Goal: Complete application form

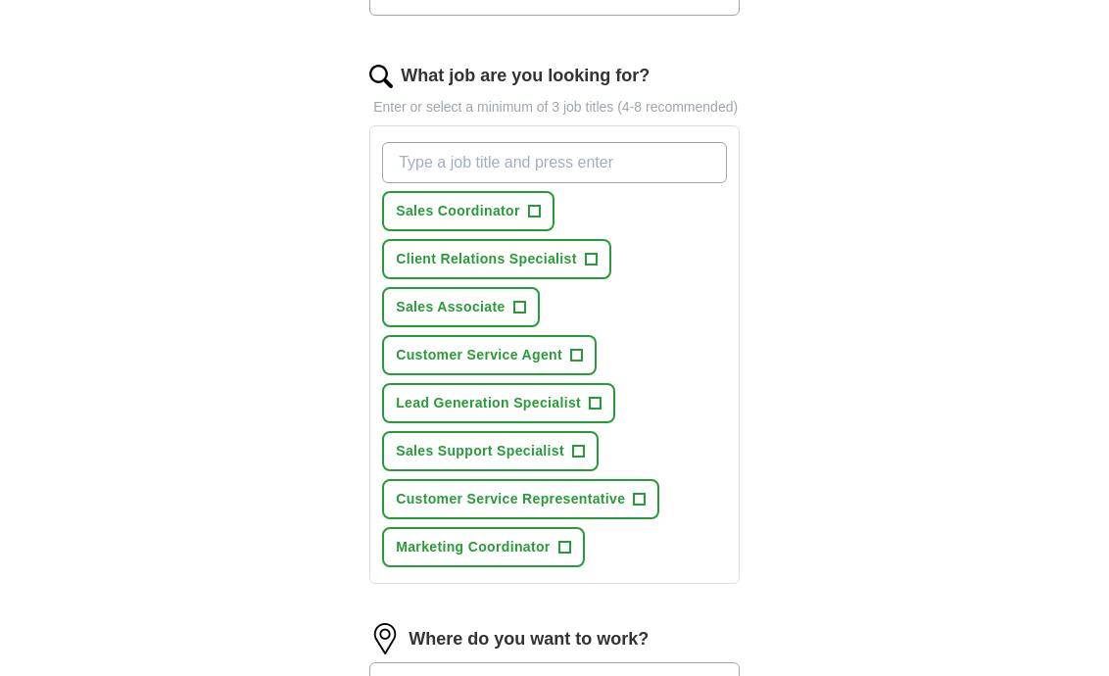
scroll to position [617, 0]
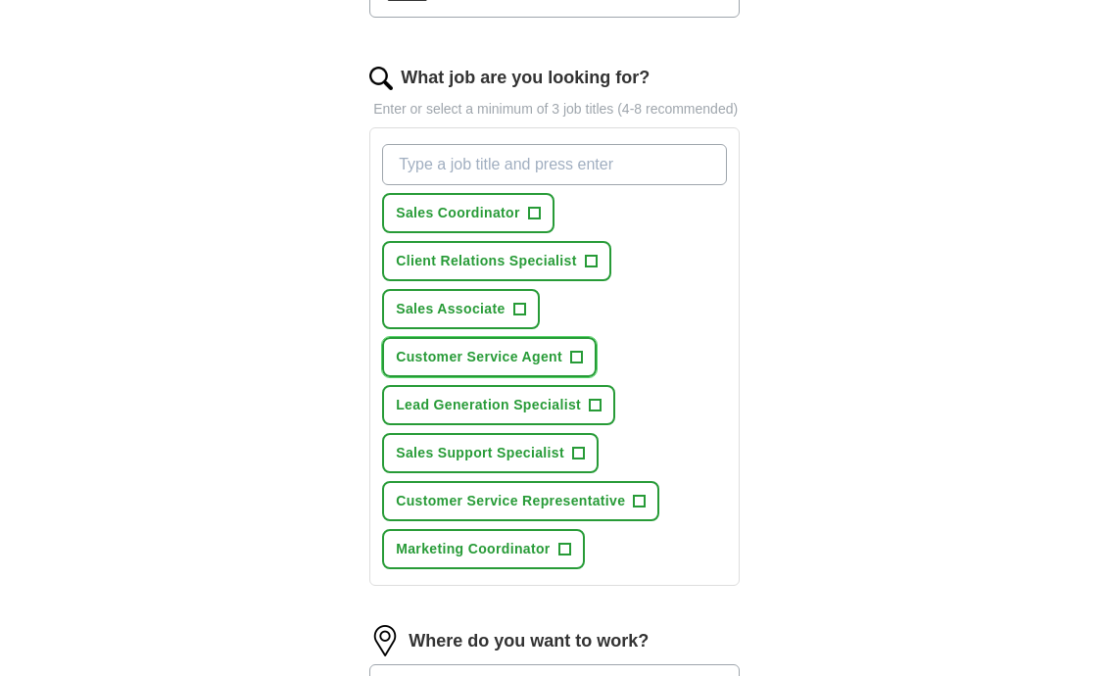
click at [576, 365] on span "+" at bounding box center [576, 358] width 12 height 16
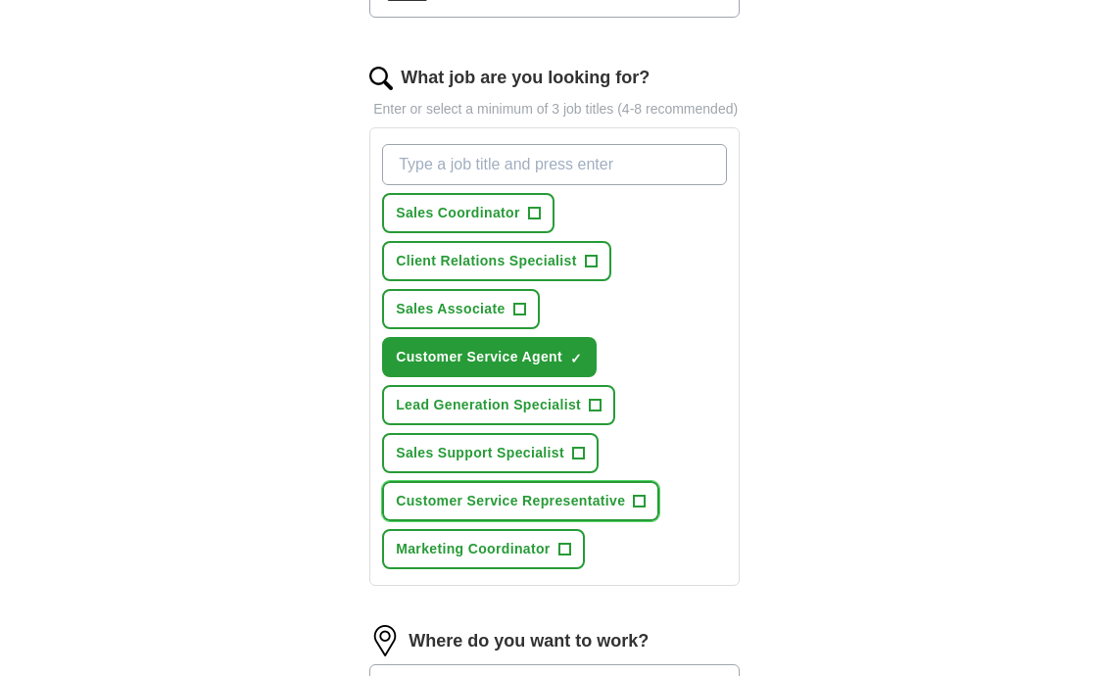
click at [637, 509] on span "+" at bounding box center [640, 502] width 12 height 16
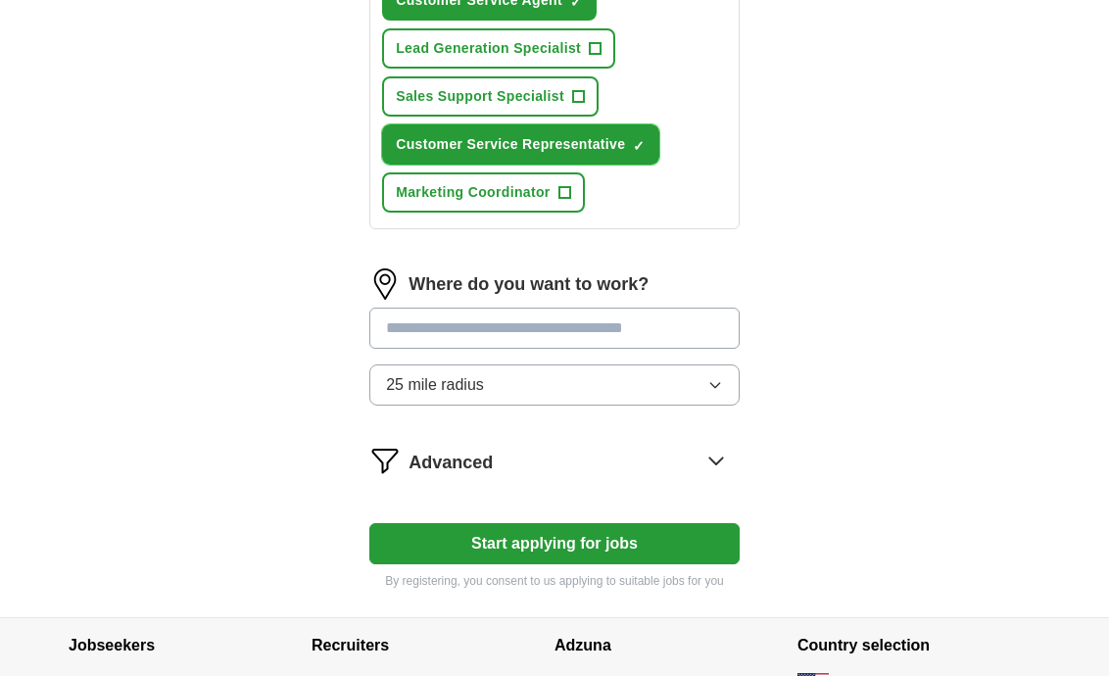
scroll to position [977, 0]
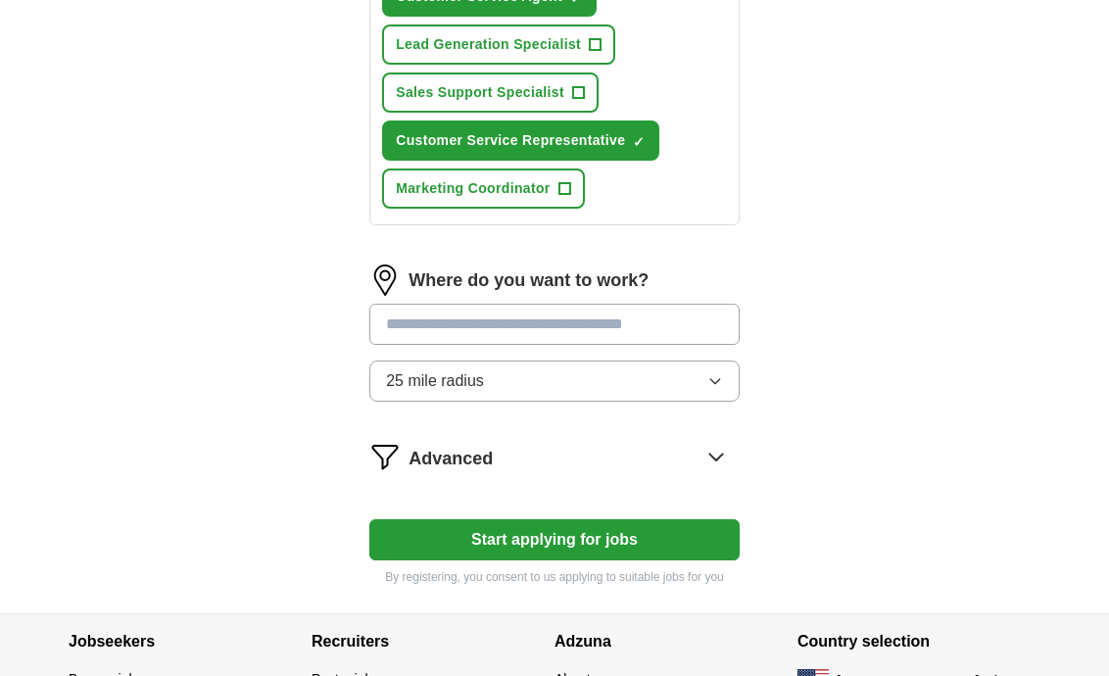
click at [545, 341] on input "text" at bounding box center [554, 324] width 370 height 41
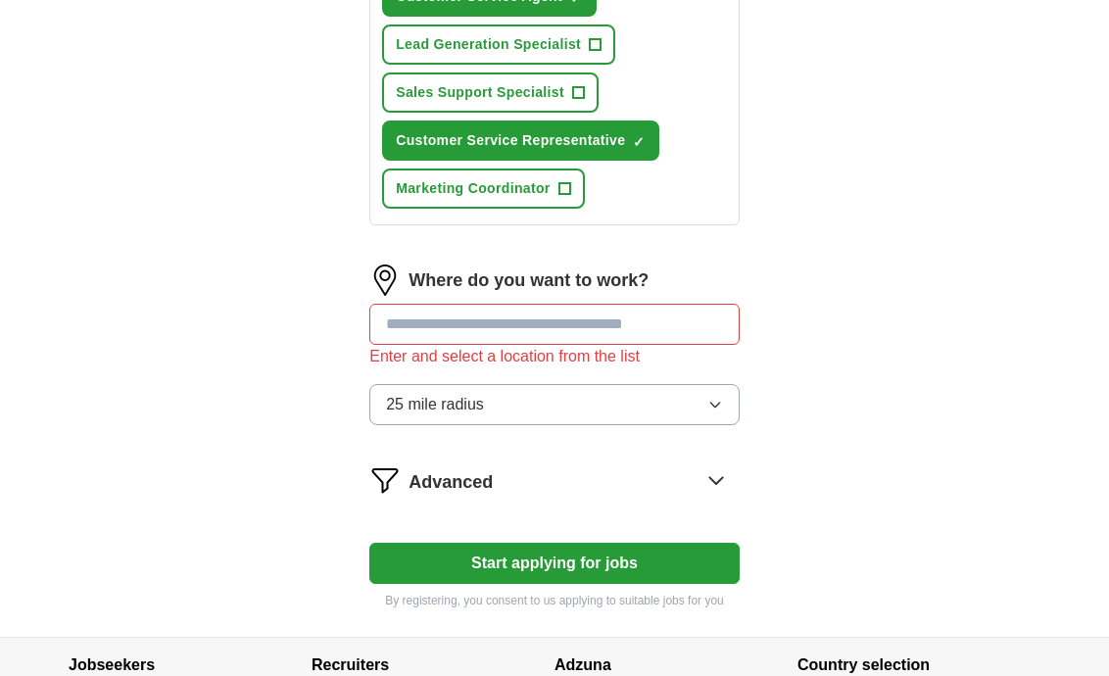
click at [603, 404] on button "25 mile radius" at bounding box center [554, 404] width 370 height 41
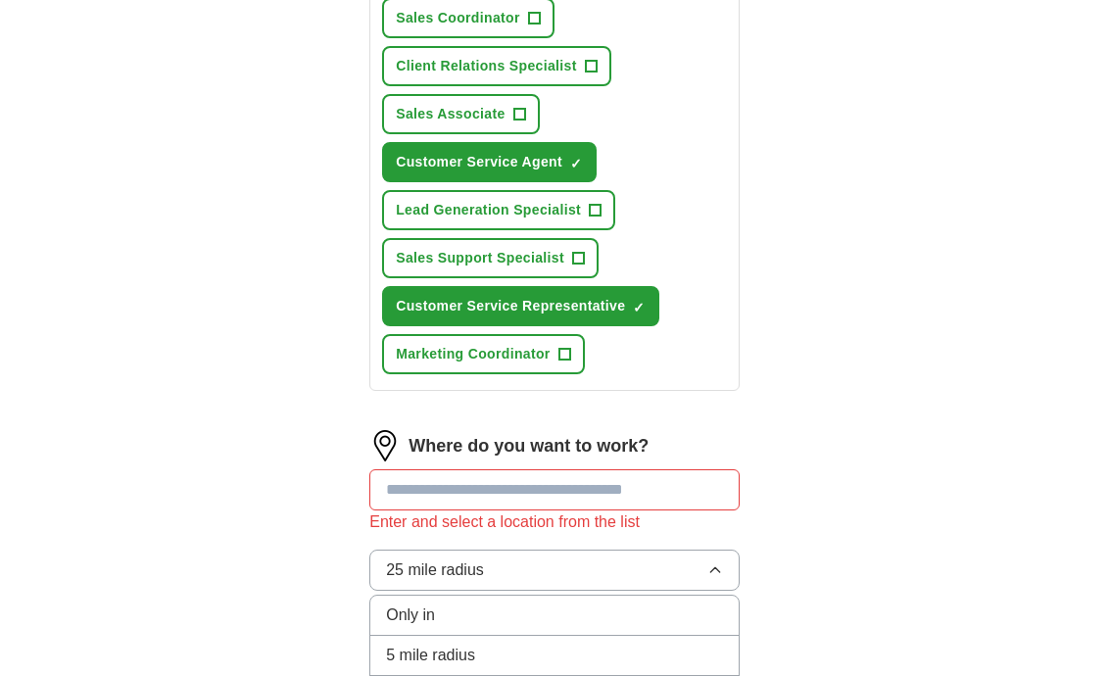
scroll to position [815, 0]
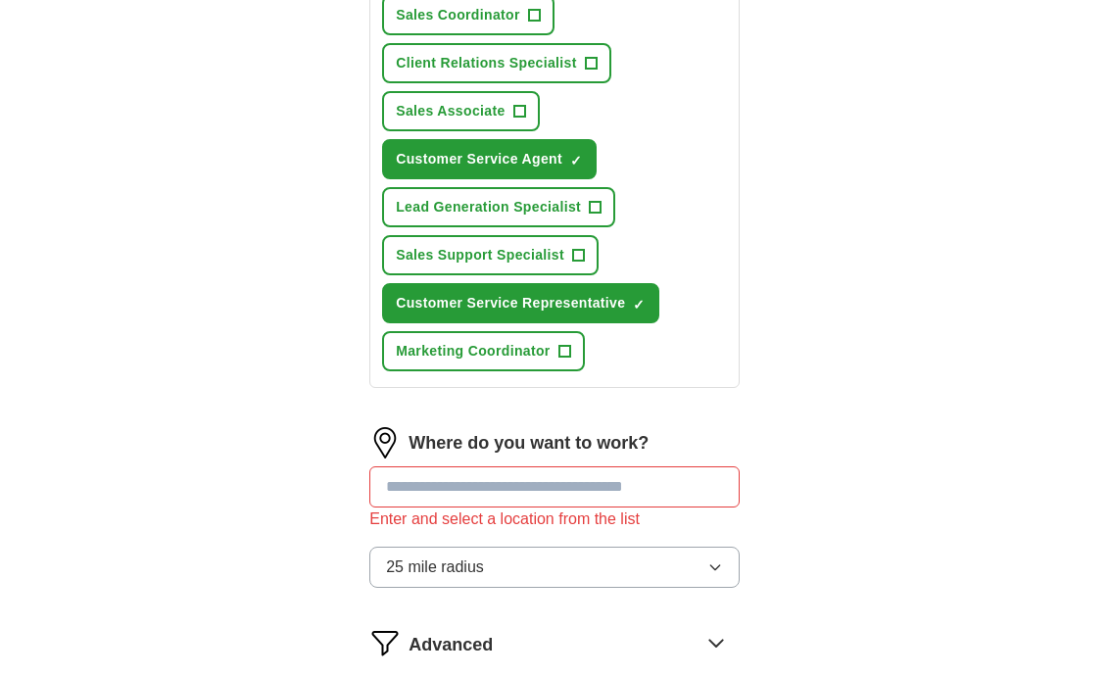
click at [398, 505] on input "text" at bounding box center [554, 486] width 370 height 41
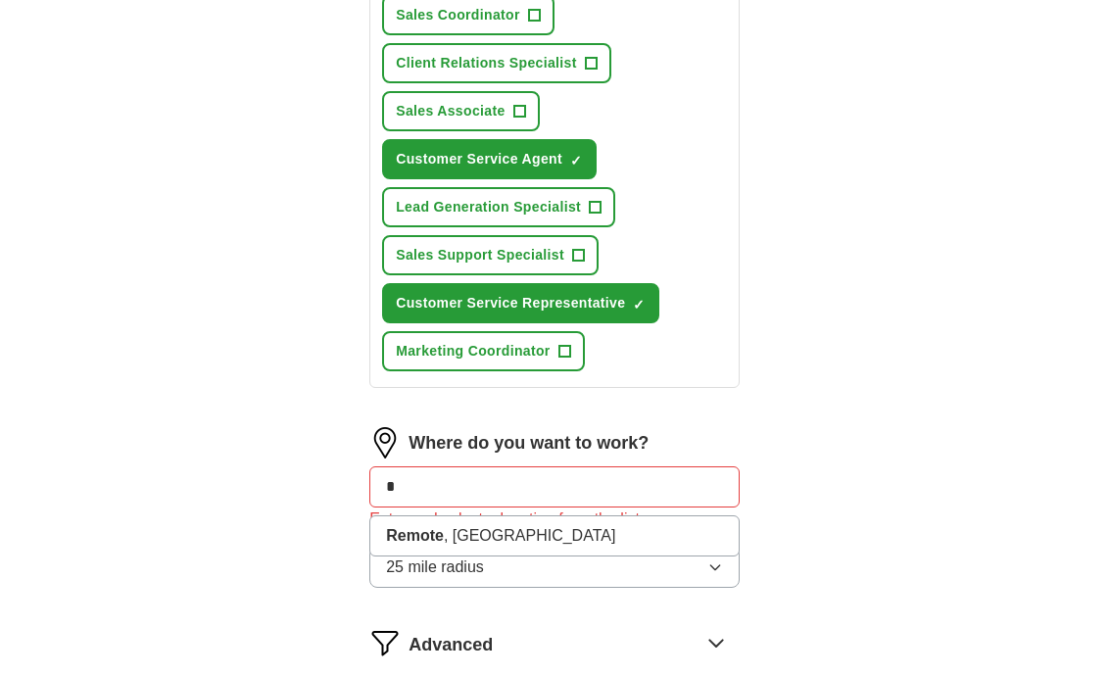
type input "*"
type input "****"
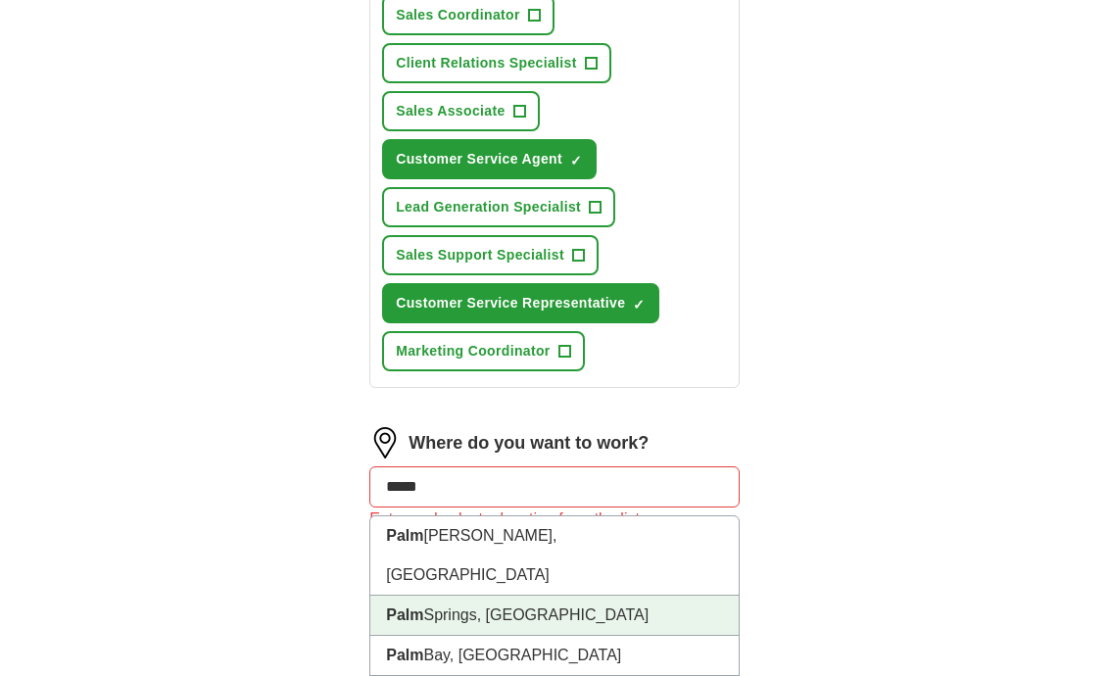
click at [474, 600] on li "[GEOGRAPHIC_DATA], [GEOGRAPHIC_DATA]" at bounding box center [554, 615] width 368 height 40
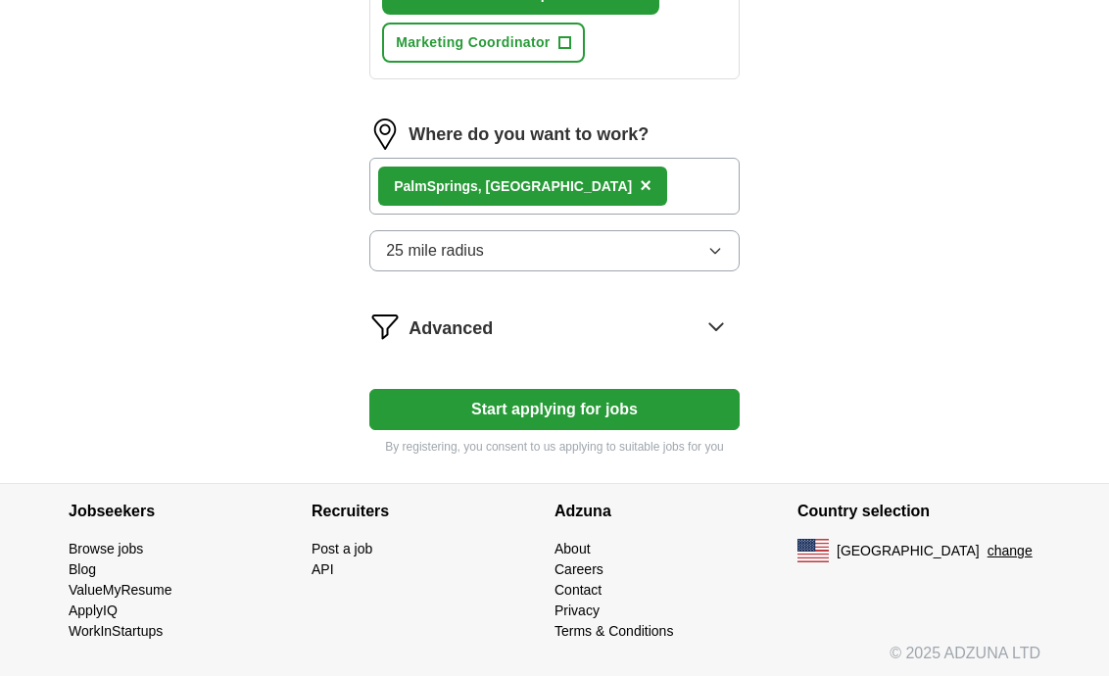
scroll to position [1149, 0]
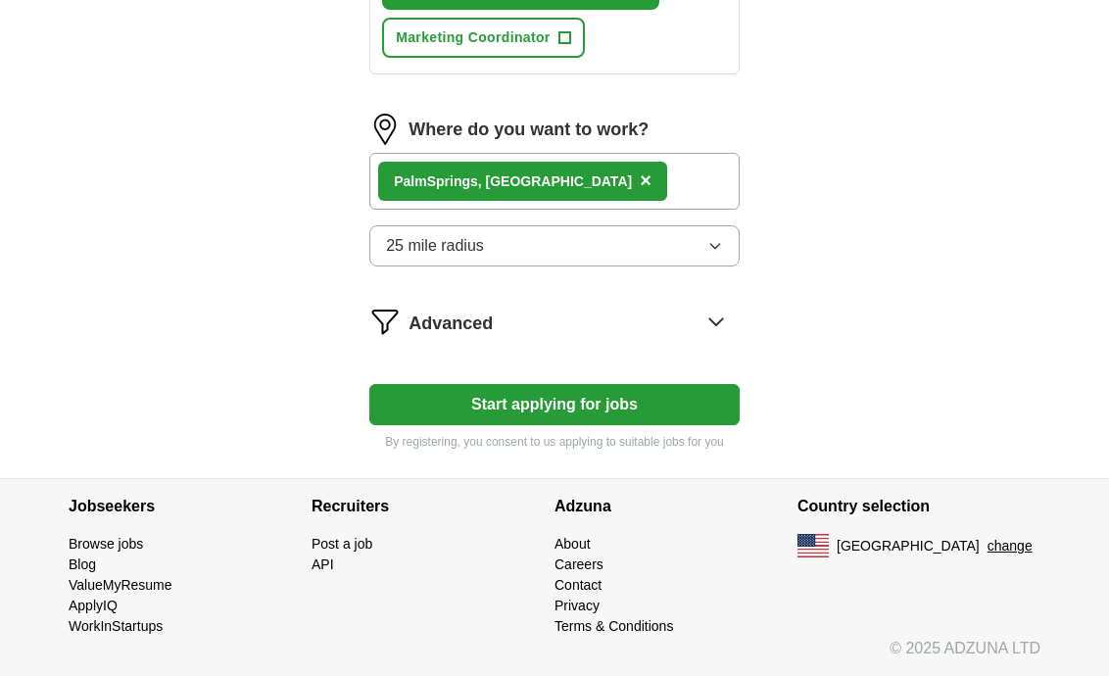
click at [564, 400] on button "Start applying for jobs" at bounding box center [554, 404] width 370 height 41
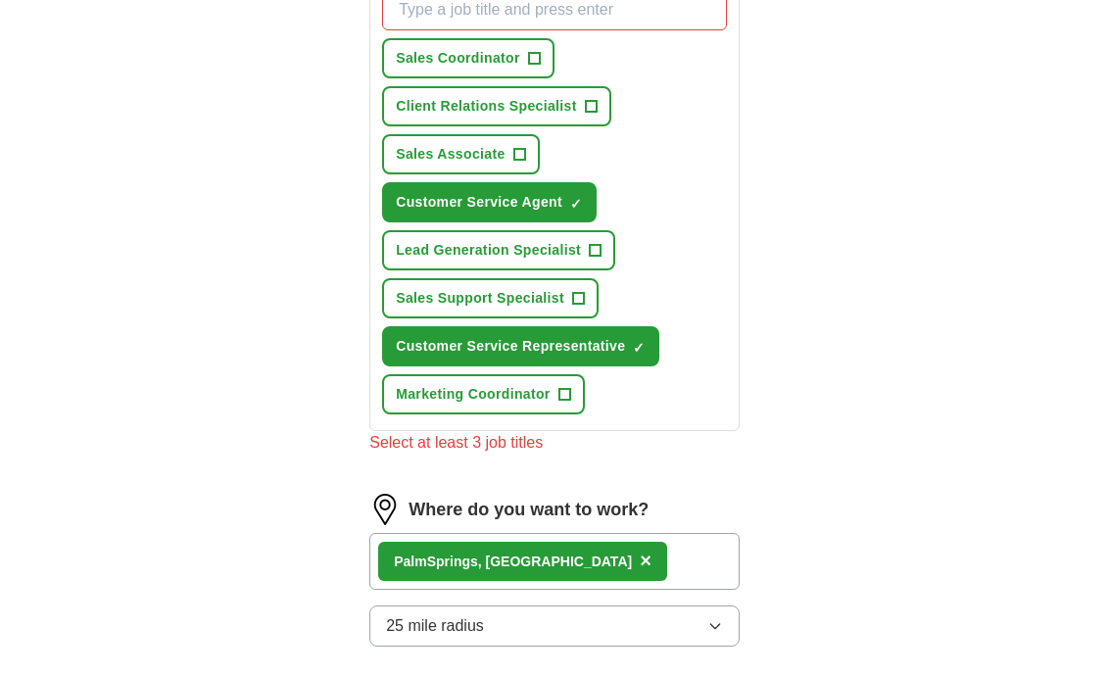
scroll to position [768, 0]
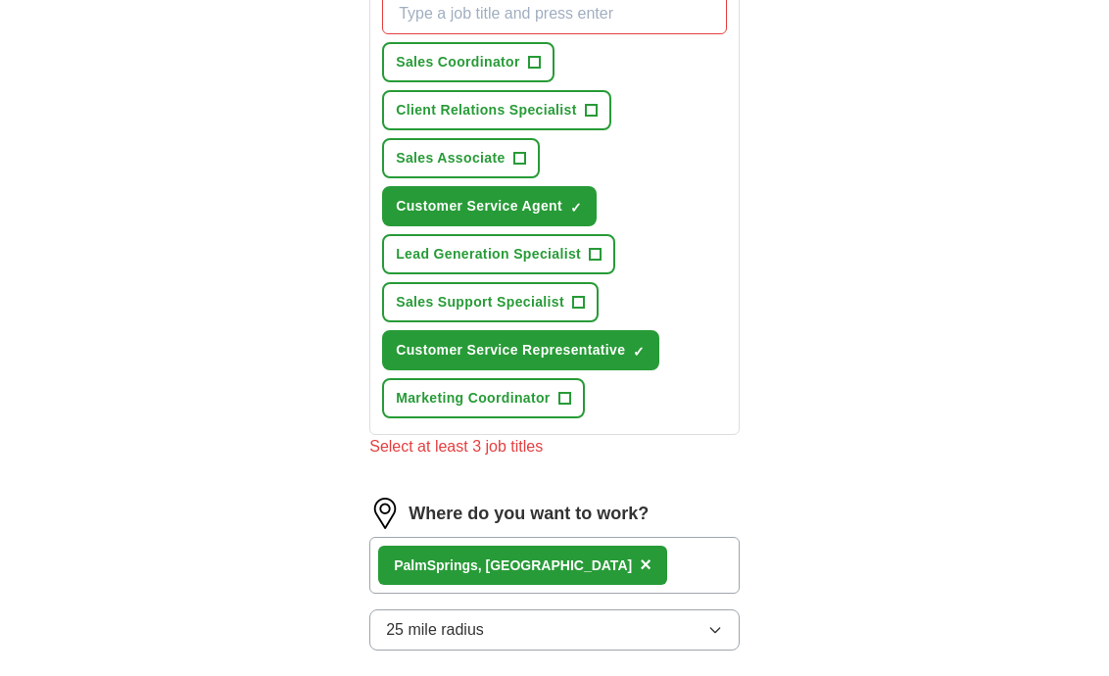
click at [500, 34] on input "What job are you looking for?" at bounding box center [554, 13] width 345 height 41
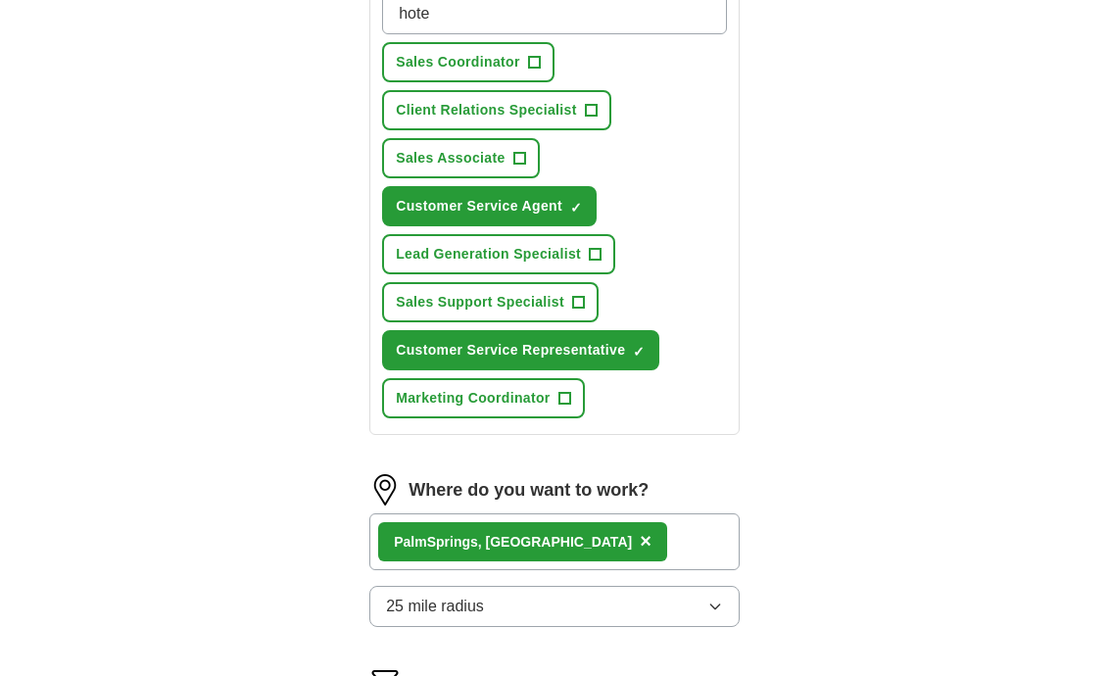
type input "hot"
